Goal: Information Seeking & Learning: Learn about a topic

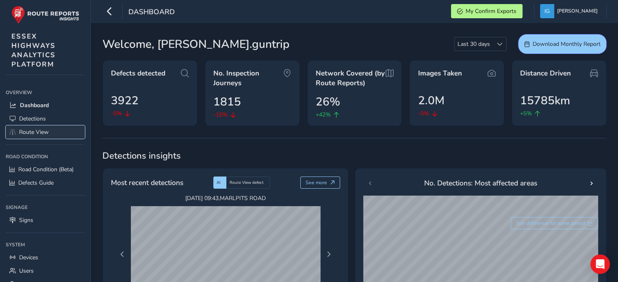
click at [38, 130] on span "Route View" at bounding box center [34, 132] width 30 height 8
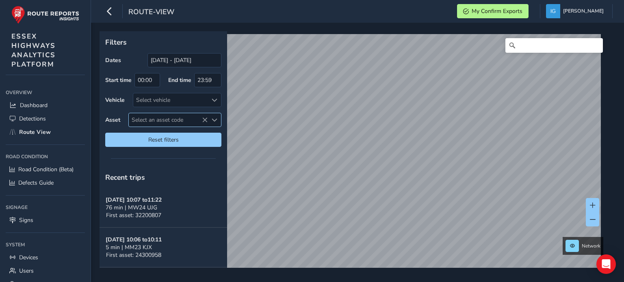
click at [213, 119] on span "Select an asset code" at bounding box center [215, 120] width 6 height 6
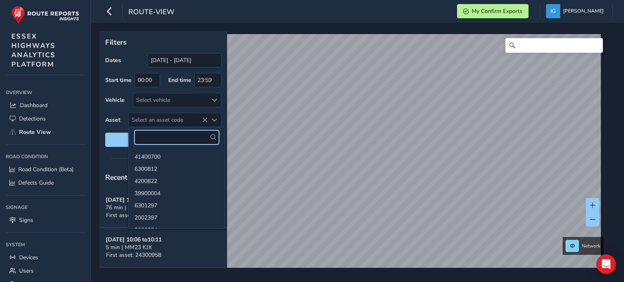
paste input "3902323"
type input "3902323"
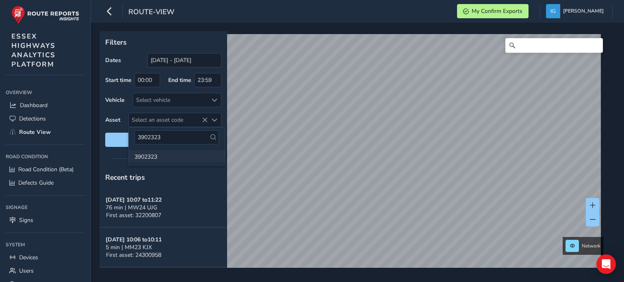
click at [148, 156] on li "3902323" at bounding box center [177, 156] width 96 height 12
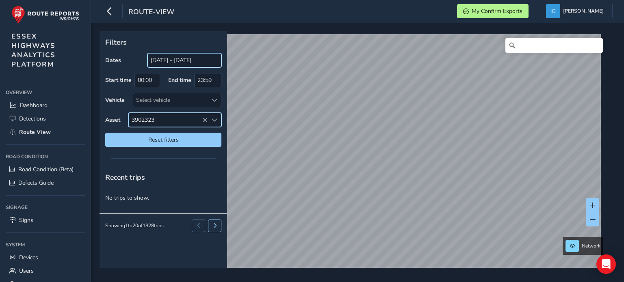
click at [194, 62] on input "[DATE] - [DATE]" at bounding box center [184, 60] width 74 height 14
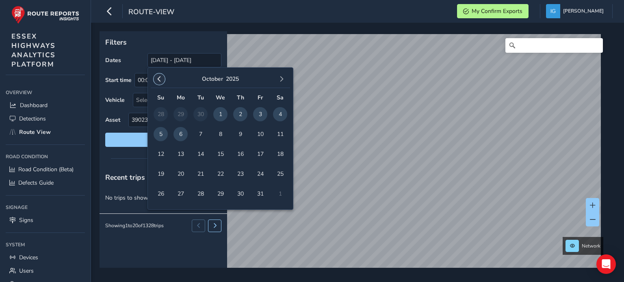
click at [158, 78] on span "button" at bounding box center [159, 79] width 6 height 6
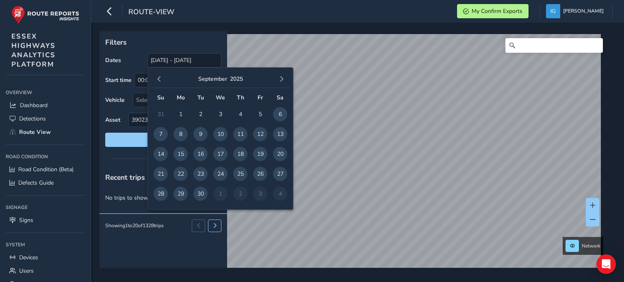
click at [158, 78] on span "button" at bounding box center [159, 79] width 6 height 6
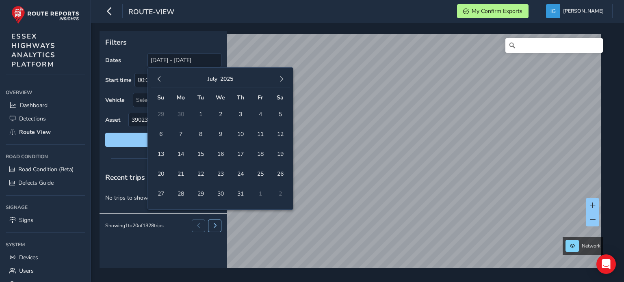
click at [158, 78] on span "button" at bounding box center [159, 79] width 6 height 6
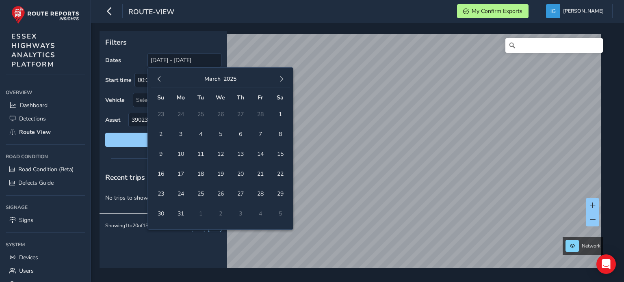
click at [158, 78] on span "button" at bounding box center [159, 79] width 6 height 6
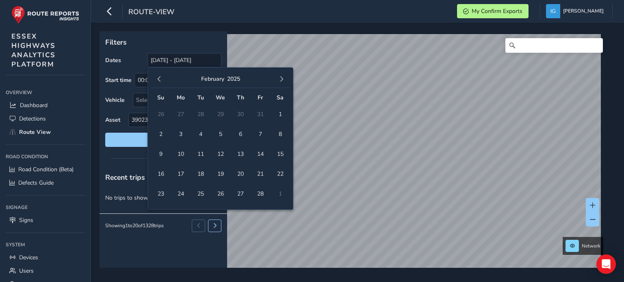
click at [158, 78] on span "button" at bounding box center [159, 79] width 6 height 6
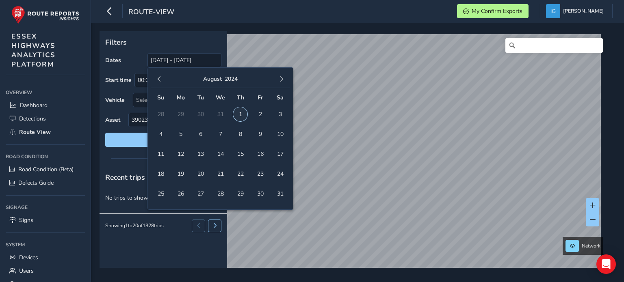
click at [240, 113] on span "1" at bounding box center [240, 114] width 14 height 14
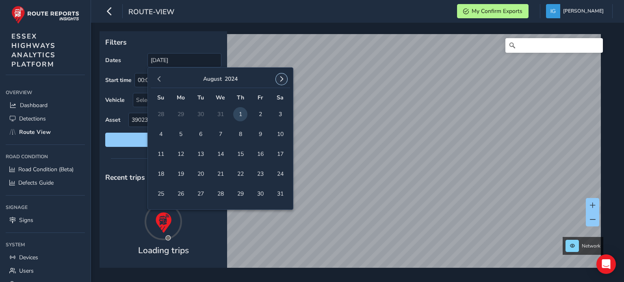
click at [281, 79] on span "button" at bounding box center [282, 79] width 6 height 6
click at [282, 79] on span "button" at bounding box center [282, 79] width 6 height 6
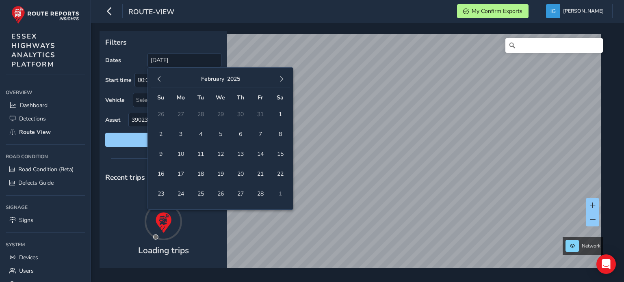
click at [282, 79] on span "button" at bounding box center [282, 79] width 6 height 6
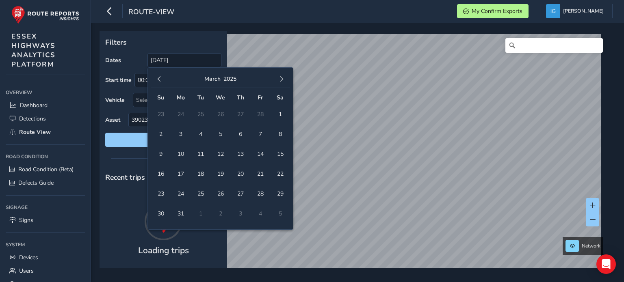
click at [282, 79] on span "button" at bounding box center [282, 79] width 6 height 6
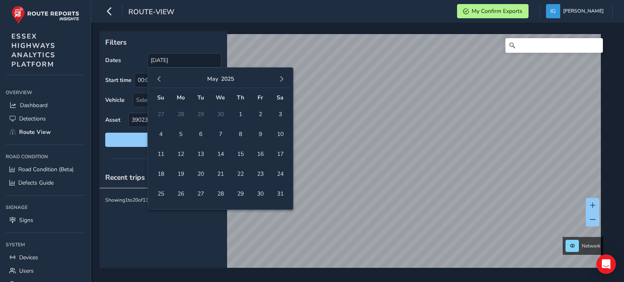
click at [282, 79] on span "button" at bounding box center [282, 79] width 6 height 6
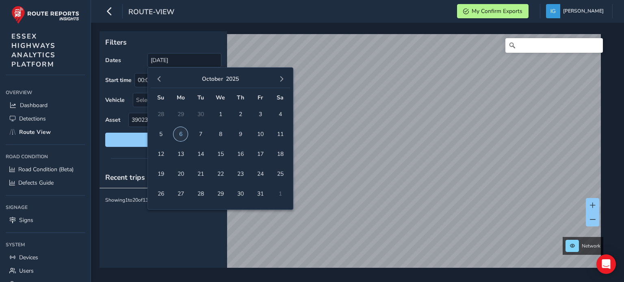
click at [180, 136] on span "6" at bounding box center [180, 134] width 14 height 14
type input "[DATE] - [DATE]"
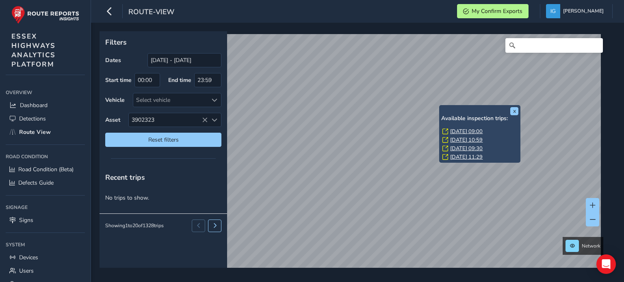
click at [455, 130] on link "[DATE] 09:00" at bounding box center [466, 131] width 32 height 7
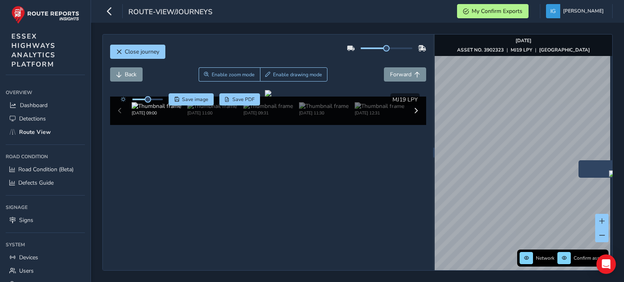
click at [609, 177] on img "Preview frame" at bounding box center [619, 174] width 20 height 6
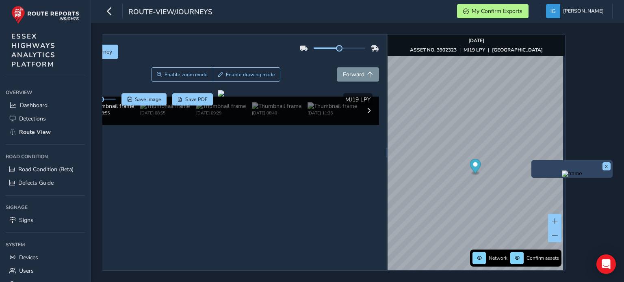
scroll to position [0, 53]
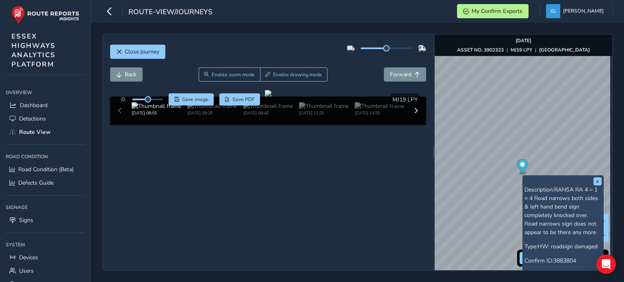
click at [538, 205] on span "RANSA RA 4 = 1 × 4 Road narrows both sides & left hand bend sign completely kno…" at bounding box center [561, 211] width 74 height 50
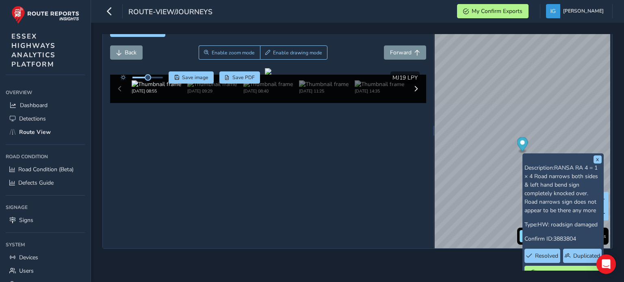
scroll to position [32, 0]
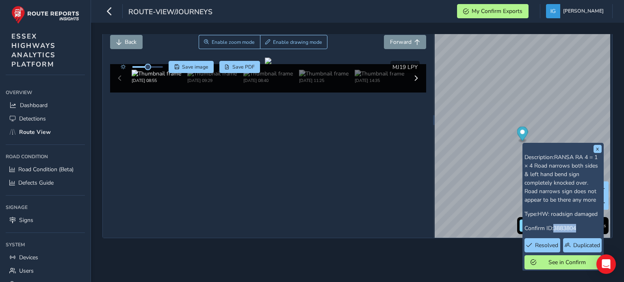
drag, startPoint x: 556, startPoint y: 227, endPoint x: 578, endPoint y: 227, distance: 22.3
click at [576, 227] on span "3883804" at bounding box center [564, 229] width 23 height 8
copy span "3883804"
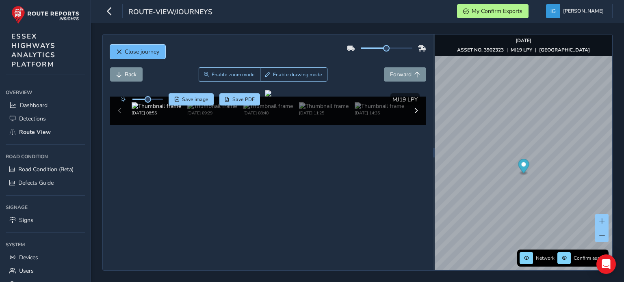
click at [131, 53] on span "Close journey" at bounding box center [142, 52] width 35 height 8
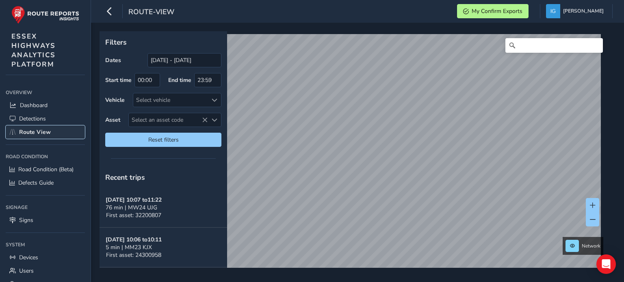
click at [26, 134] on span "Route View" at bounding box center [35, 132] width 32 height 8
click at [212, 119] on span "Select an asset code" at bounding box center [215, 120] width 6 height 6
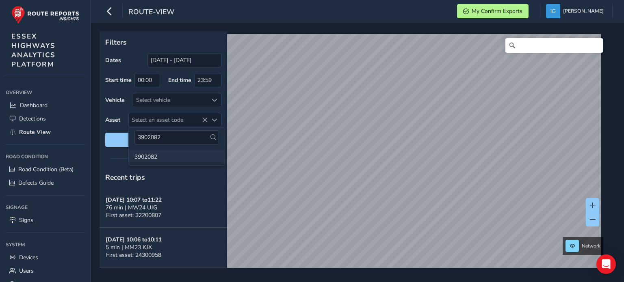
type input "3902082"
click at [143, 159] on li "3902082" at bounding box center [177, 156] width 96 height 12
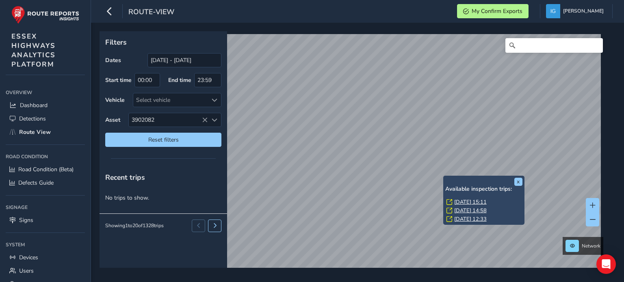
click at [461, 201] on link "[DATE] 15:11" at bounding box center [470, 202] width 32 height 7
